Goal: Use online tool/utility: Utilize a website feature to perform a specific function

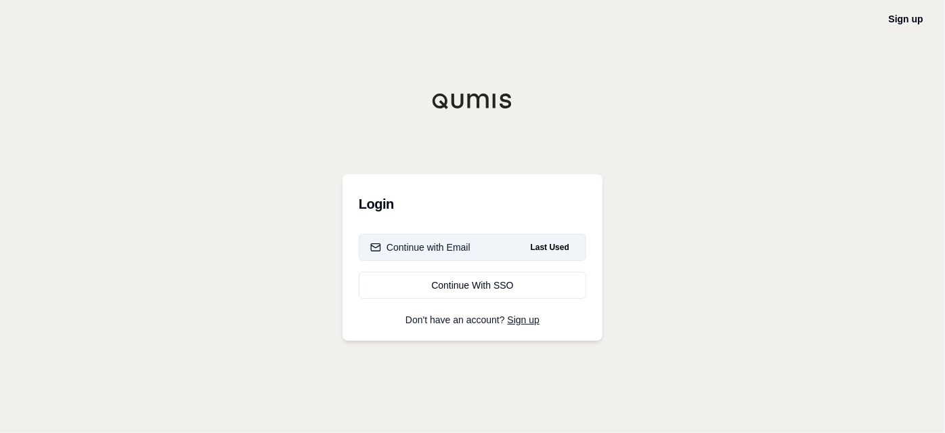
click at [470, 247] on div "Continue with Email" at bounding box center [420, 247] width 100 height 14
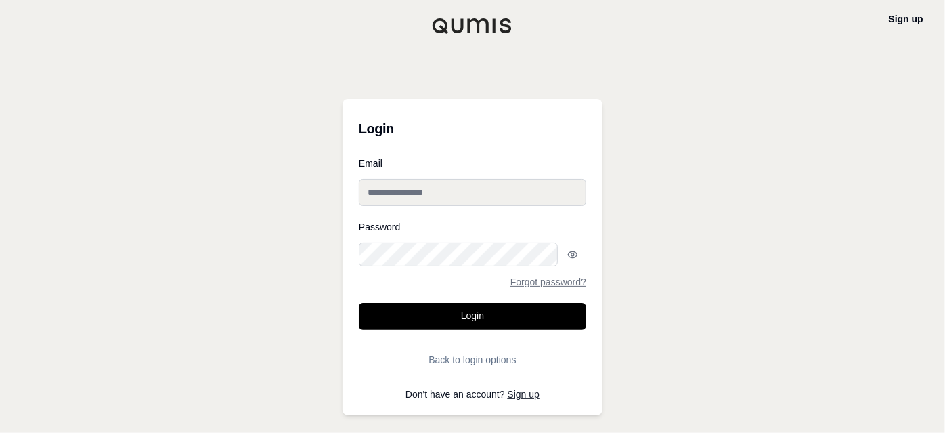
type input "**********"
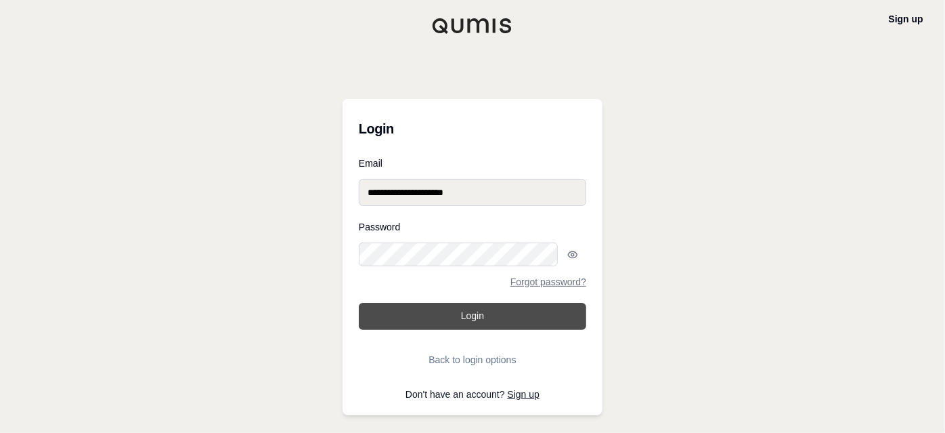
click at [482, 303] on button "Login" at bounding box center [472, 316] width 227 height 27
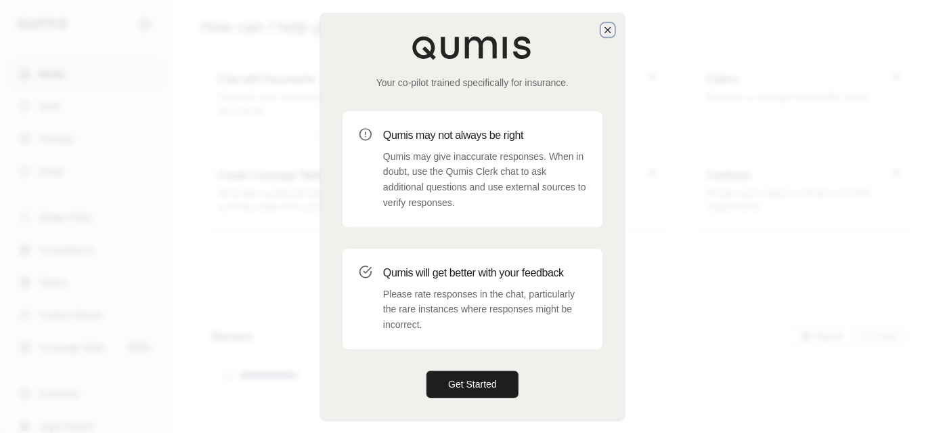
click at [605, 35] on icon "button" at bounding box center [607, 29] width 11 height 11
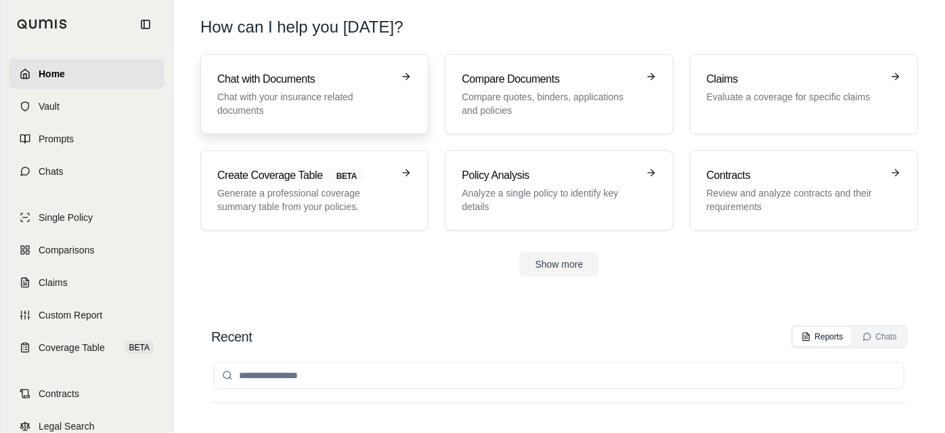
click at [353, 73] on h3 "Chat with Documents" at bounding box center [304, 79] width 175 height 16
click at [543, 252] on button "Show more" at bounding box center [559, 264] width 81 height 24
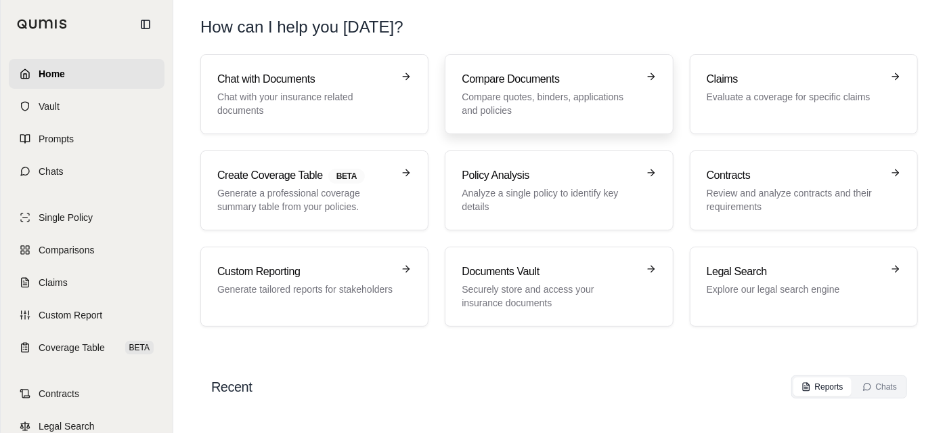
click at [570, 77] on div "Compare Documents Compare quotes, binders, applications and policies" at bounding box center [549, 94] width 175 height 46
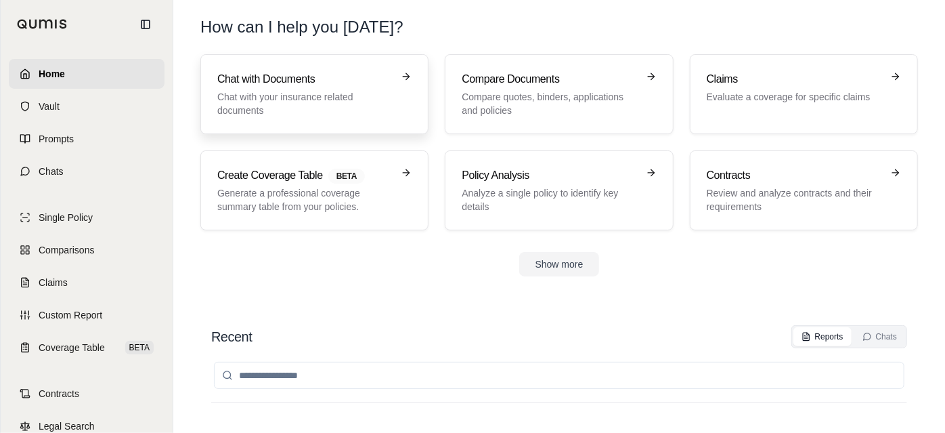
click at [221, 71] on h3 "Chat with Documents" at bounding box center [304, 79] width 175 height 16
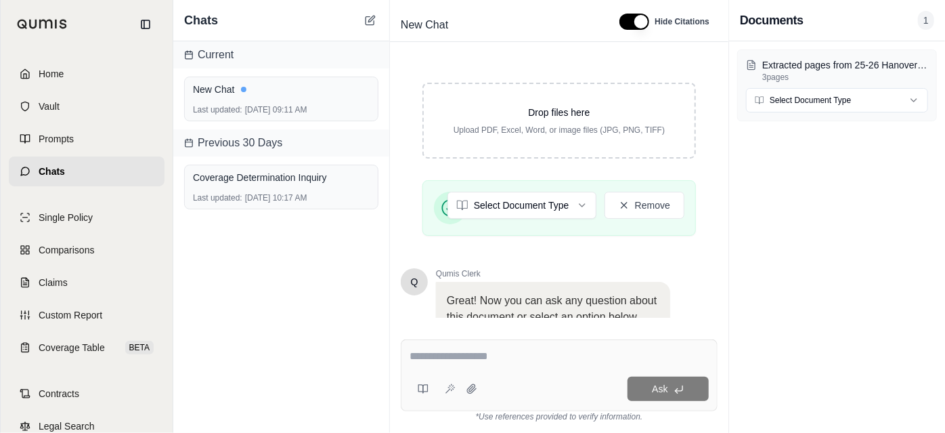
scroll to position [250, 0]
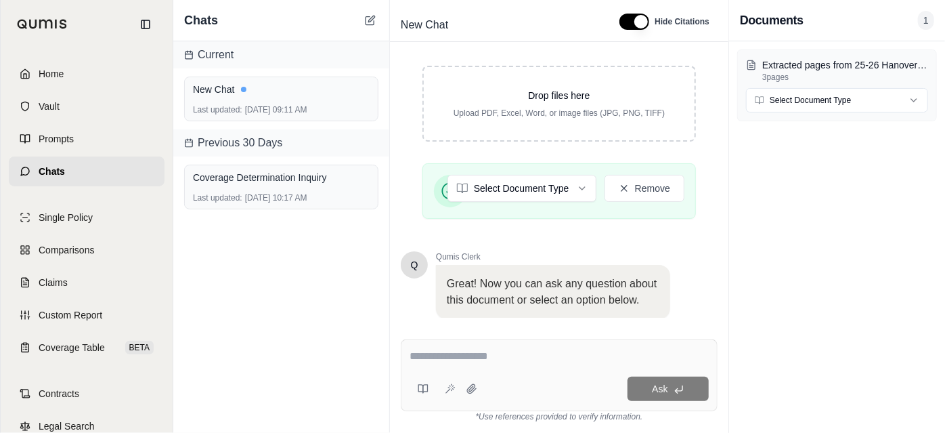
click at [447, 362] on textarea at bounding box center [558, 355] width 299 height 14
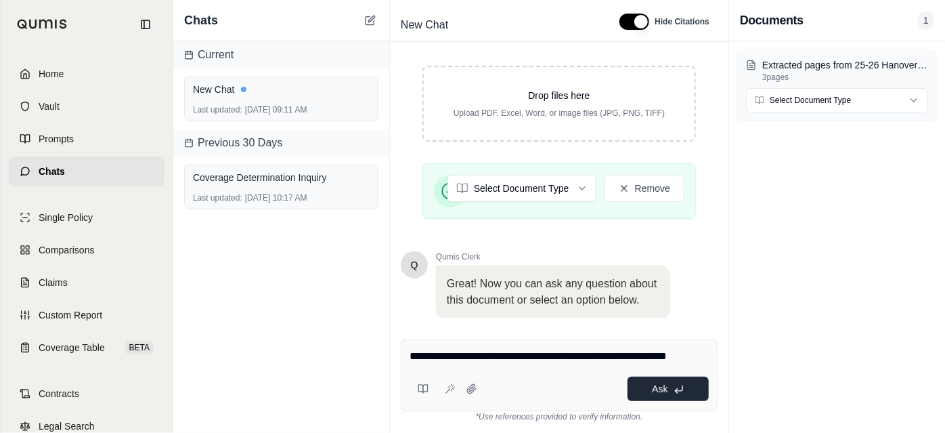
type textarea "**********"
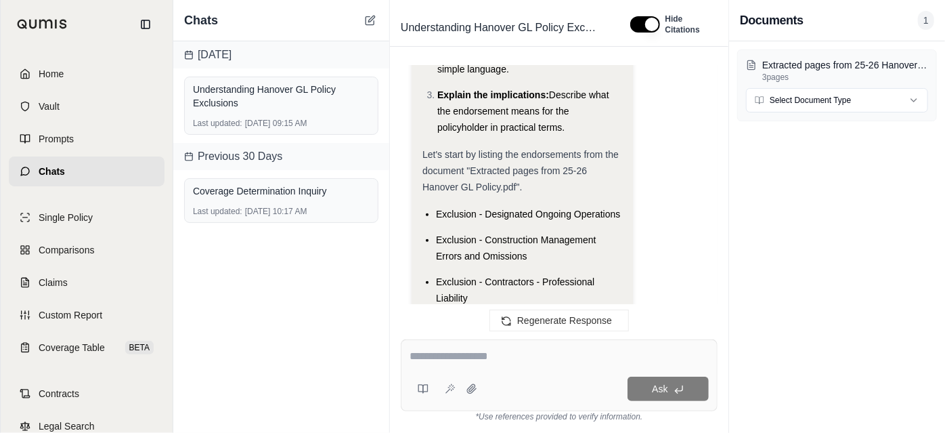
scroll to position [369, 0]
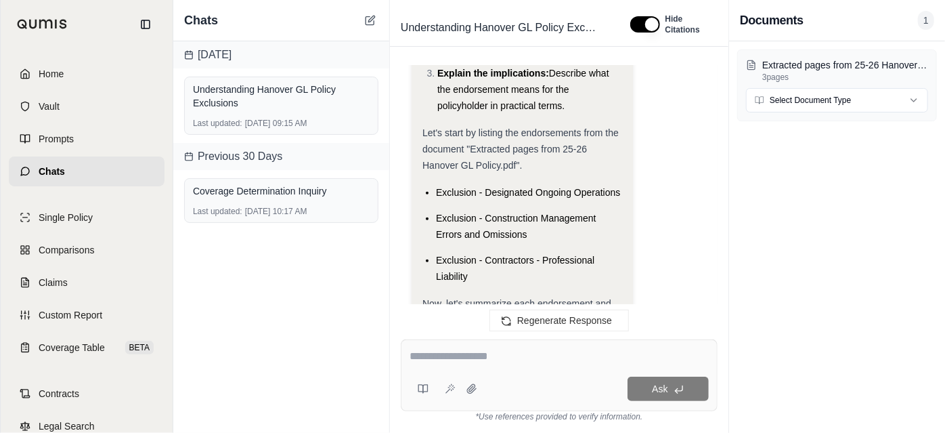
click at [422, 341] on strong "Exclusion - Designated Ongoing Operations:" at bounding box center [495, 354] width 146 height 27
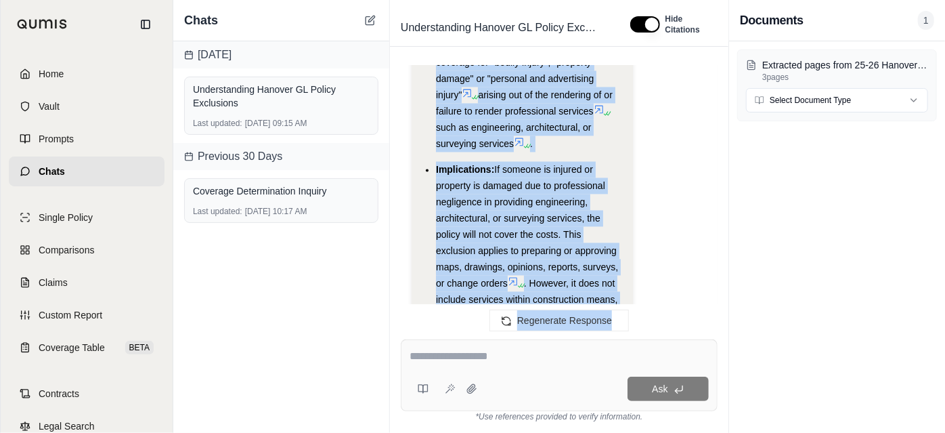
scroll to position [1369, 0]
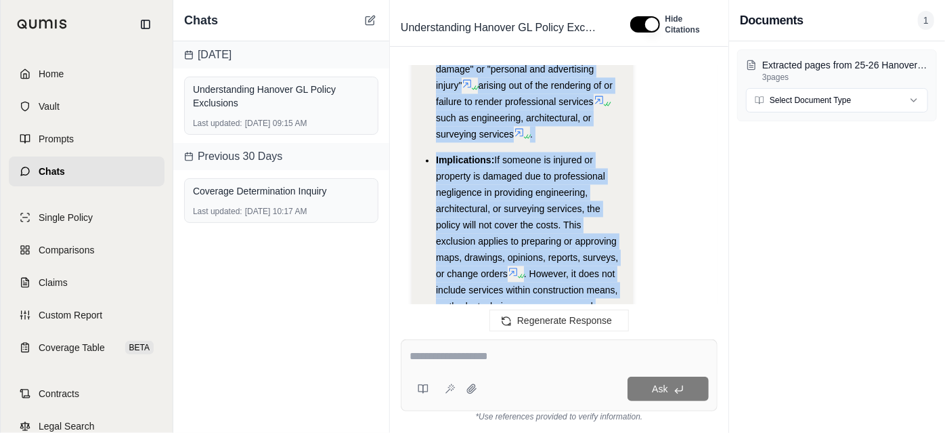
drag, startPoint x: 404, startPoint y: 196, endPoint x: 601, endPoint y: 258, distance: 206.6
copy div "xclusion - Designated Ongoing Operations: Summary: This endorsement excludes co…"
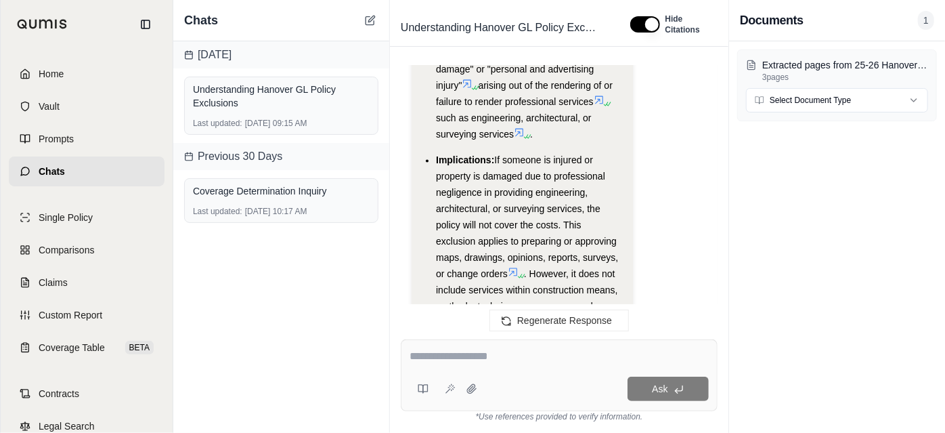
drag, startPoint x: 886, startPoint y: 250, endPoint x: 663, endPoint y: 259, distance: 223.5
click at [886, 250] on div "Extracted pages from 25-26 Hanover GL Policy.pdf 3 pages Select Document Type" at bounding box center [837, 236] width 216 height 391
drag, startPoint x: 437, startPoint y: 361, endPoint x: 419, endPoint y: 354, distance: 18.9
click at [435, 359] on textarea at bounding box center [558, 355] width 299 height 14
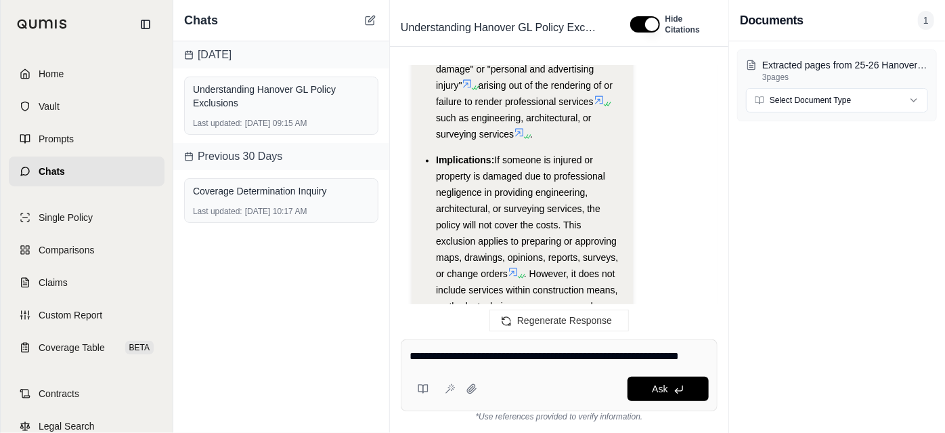
type textarea "**********"
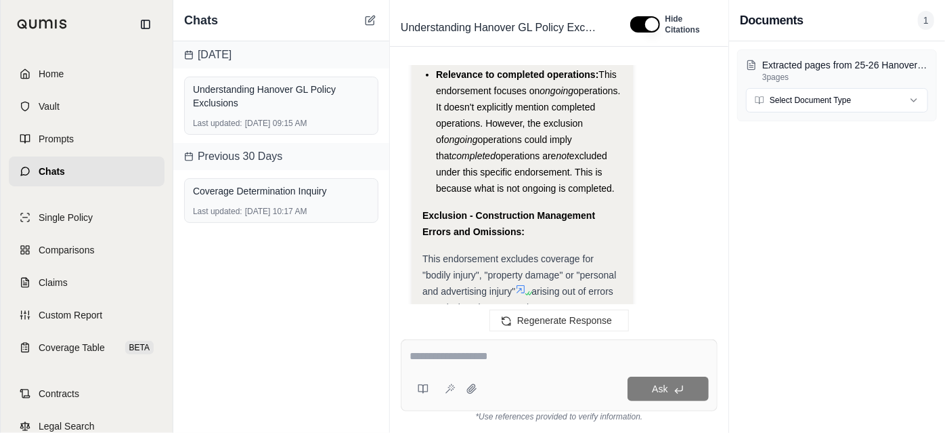
scroll to position [3023, 0]
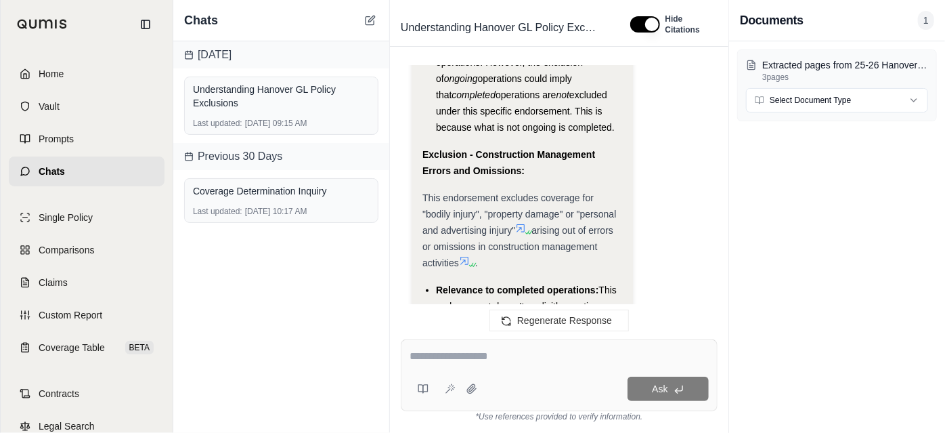
click at [422, 357] on div "Ask" at bounding box center [559, 375] width 317 height 72
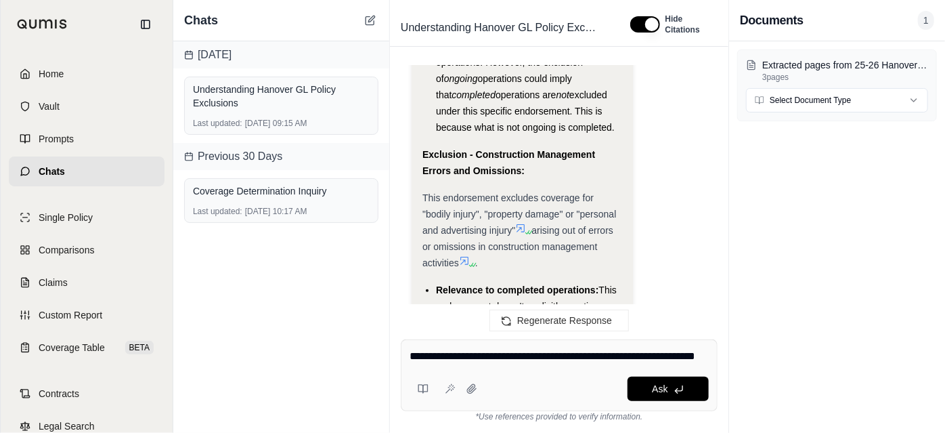
type textarea "**********"
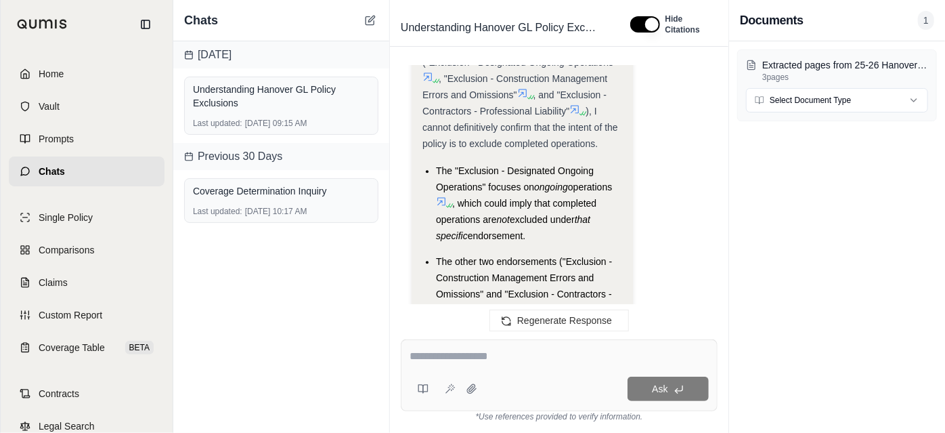
scroll to position [4194, 0]
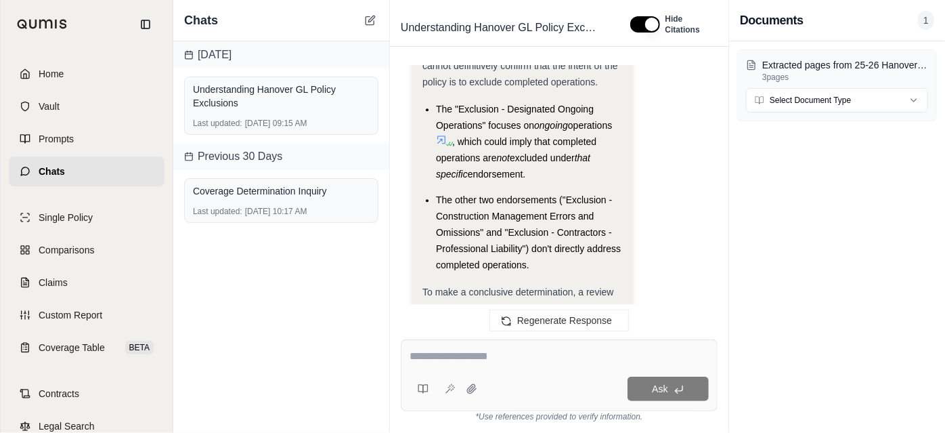
click at [432, 367] on div at bounding box center [558, 357] width 299 height 19
click at [476, 357] on textarea at bounding box center [558, 355] width 299 height 14
type textarea "**********"
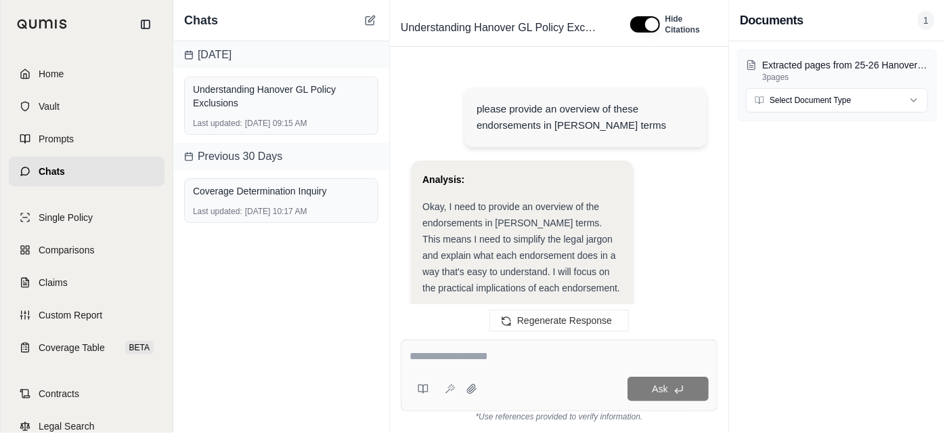
scroll to position [4642, 0]
